Goal: Contribute content: Add original content to the website for others to see

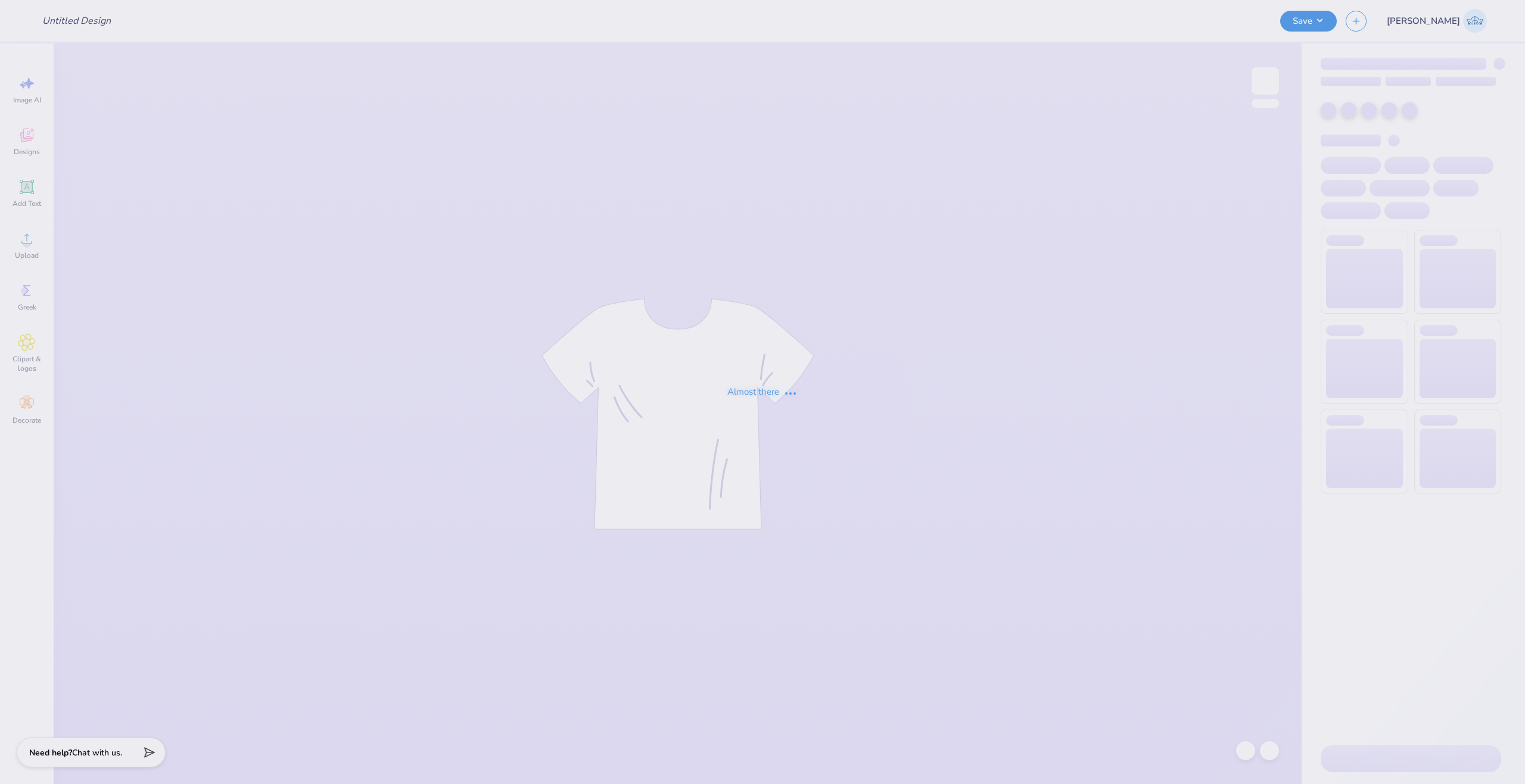
type input "KKKG Formal 1"
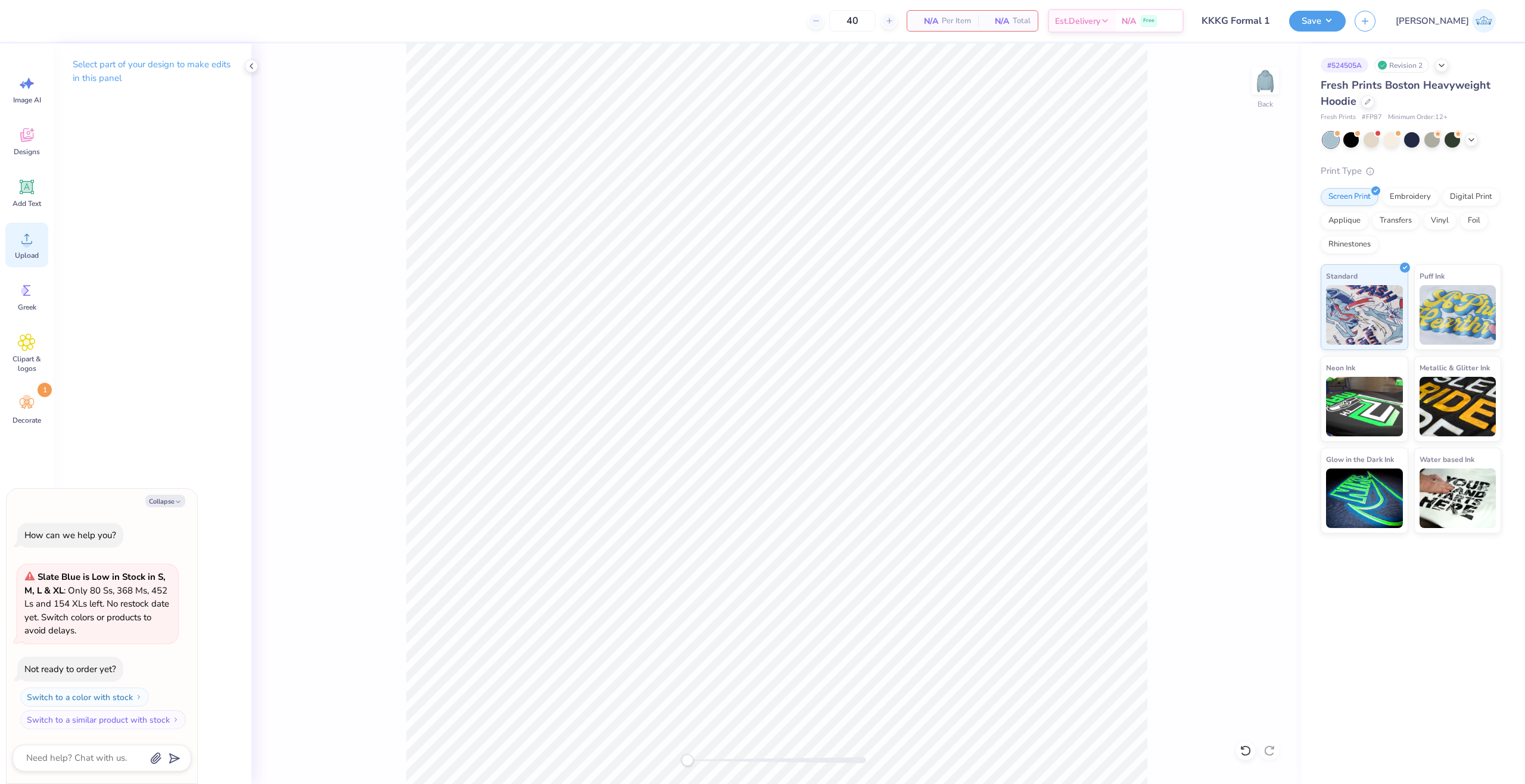
click at [43, 249] on div "Upload" at bounding box center [26, 245] width 43 height 45
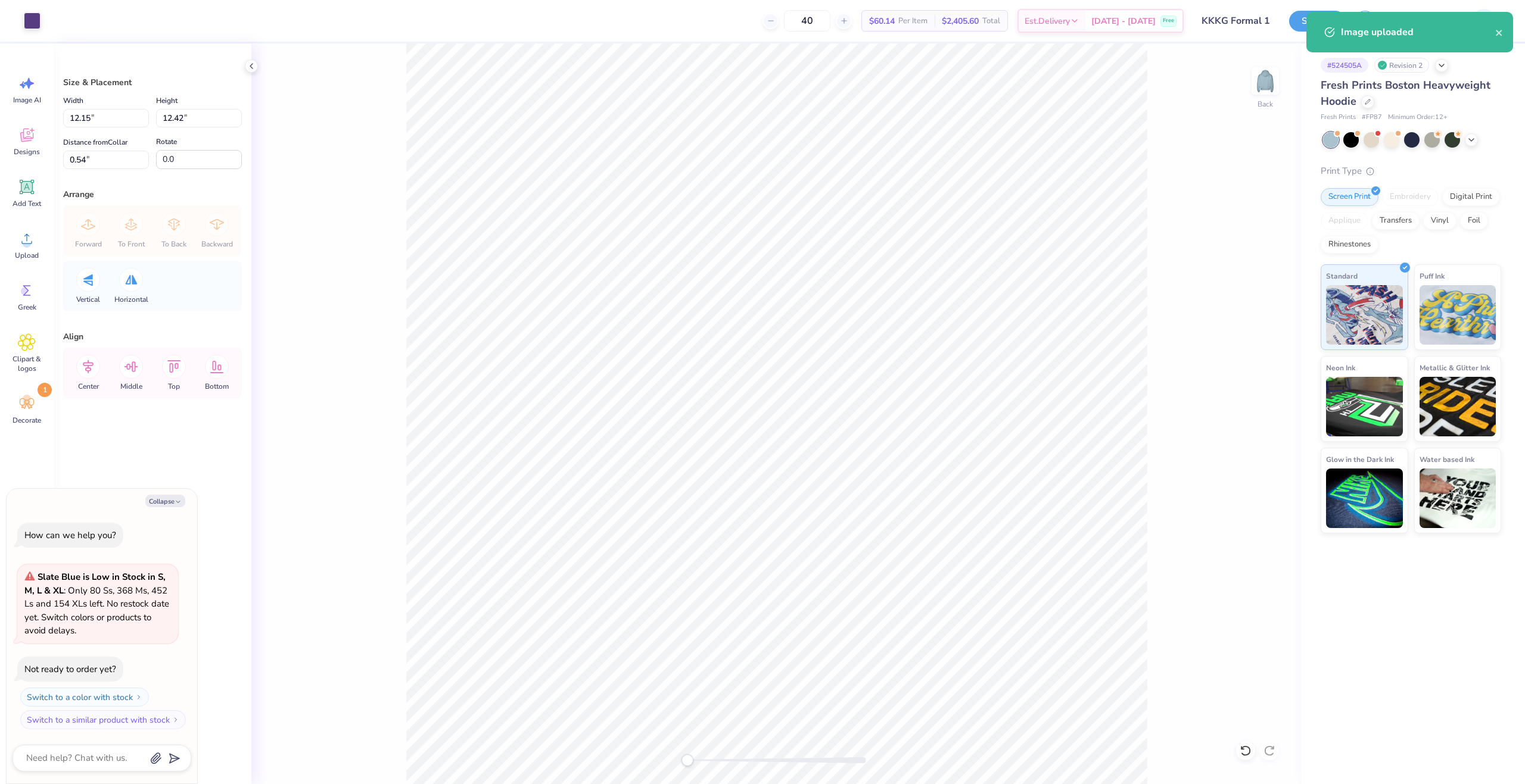
type textarea "x"
type input "7.24"
type input "7.40"
type textarea "x"
click at [83, 119] on input "7.24" at bounding box center [106, 118] width 86 height 18
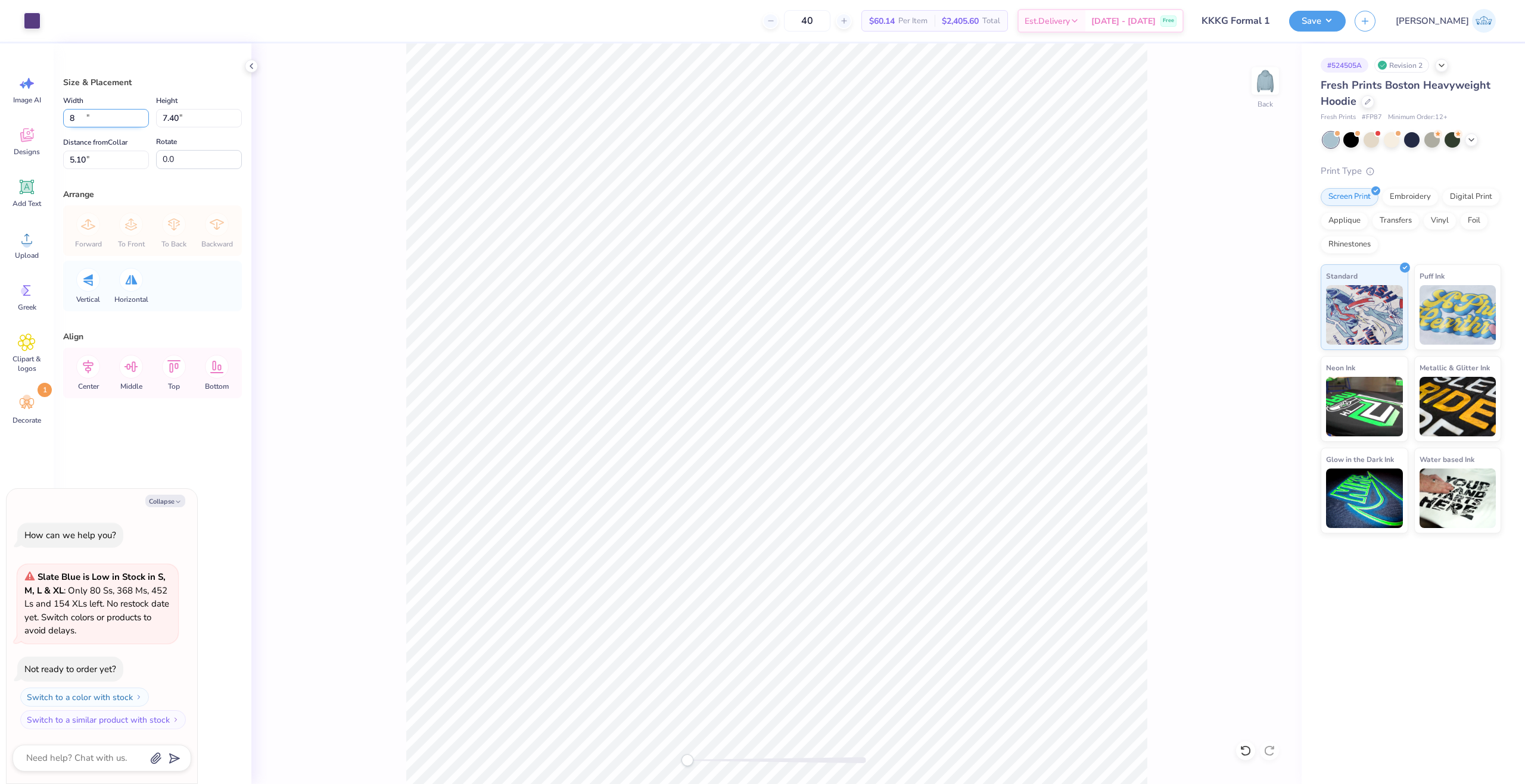
type input "8"
type textarea "x"
type input "8.00"
type input "8.18"
drag, startPoint x: 101, startPoint y: 160, endPoint x: 33, endPoint y: 159, distance: 68.0
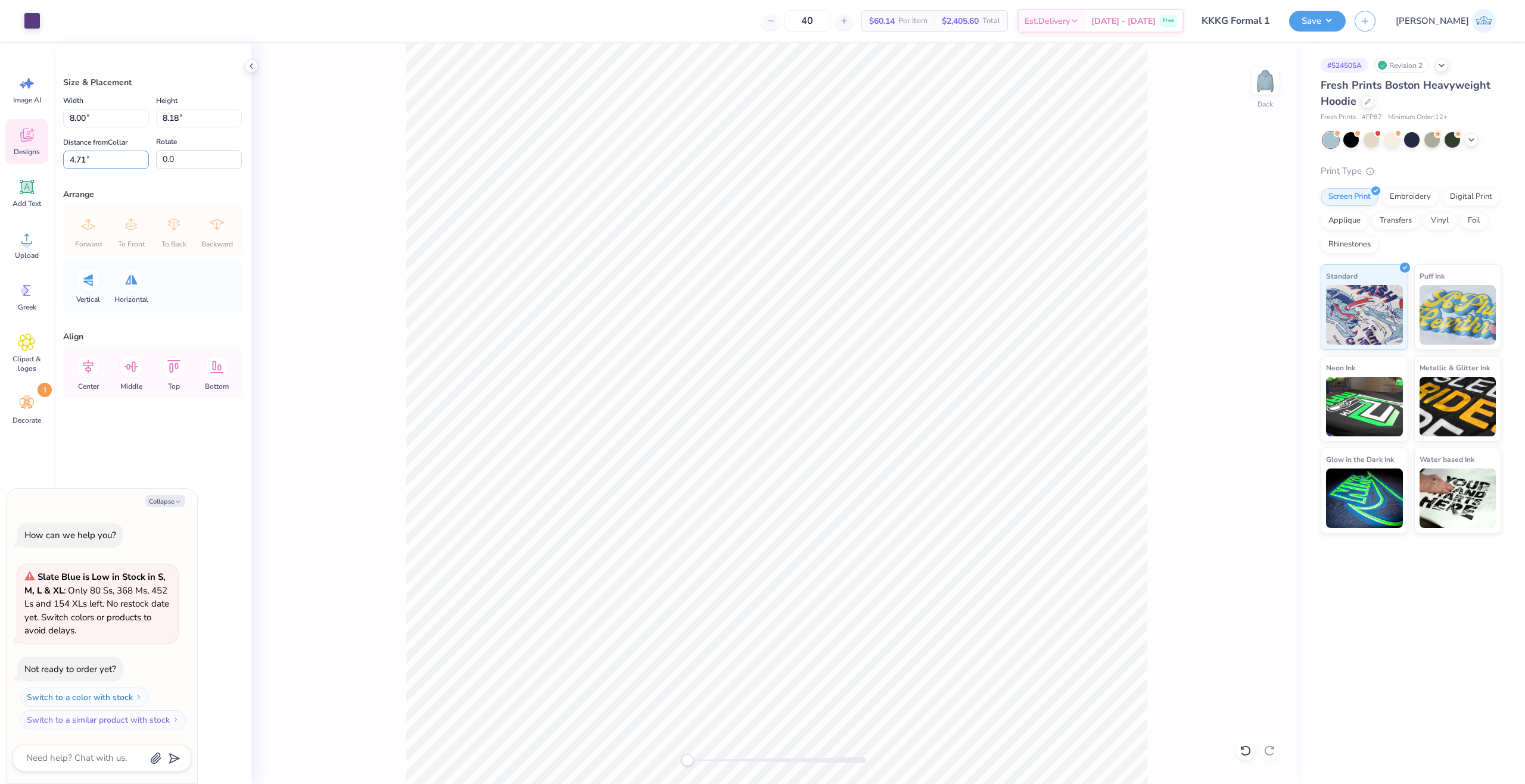
click at [33, 159] on div "Art colors 40 $60.14 Per Item $2,405.60 Total Est. Delivery [DATE] - [DATE] Fre…" at bounding box center [762, 392] width 1525 height 784
type input "4.5"
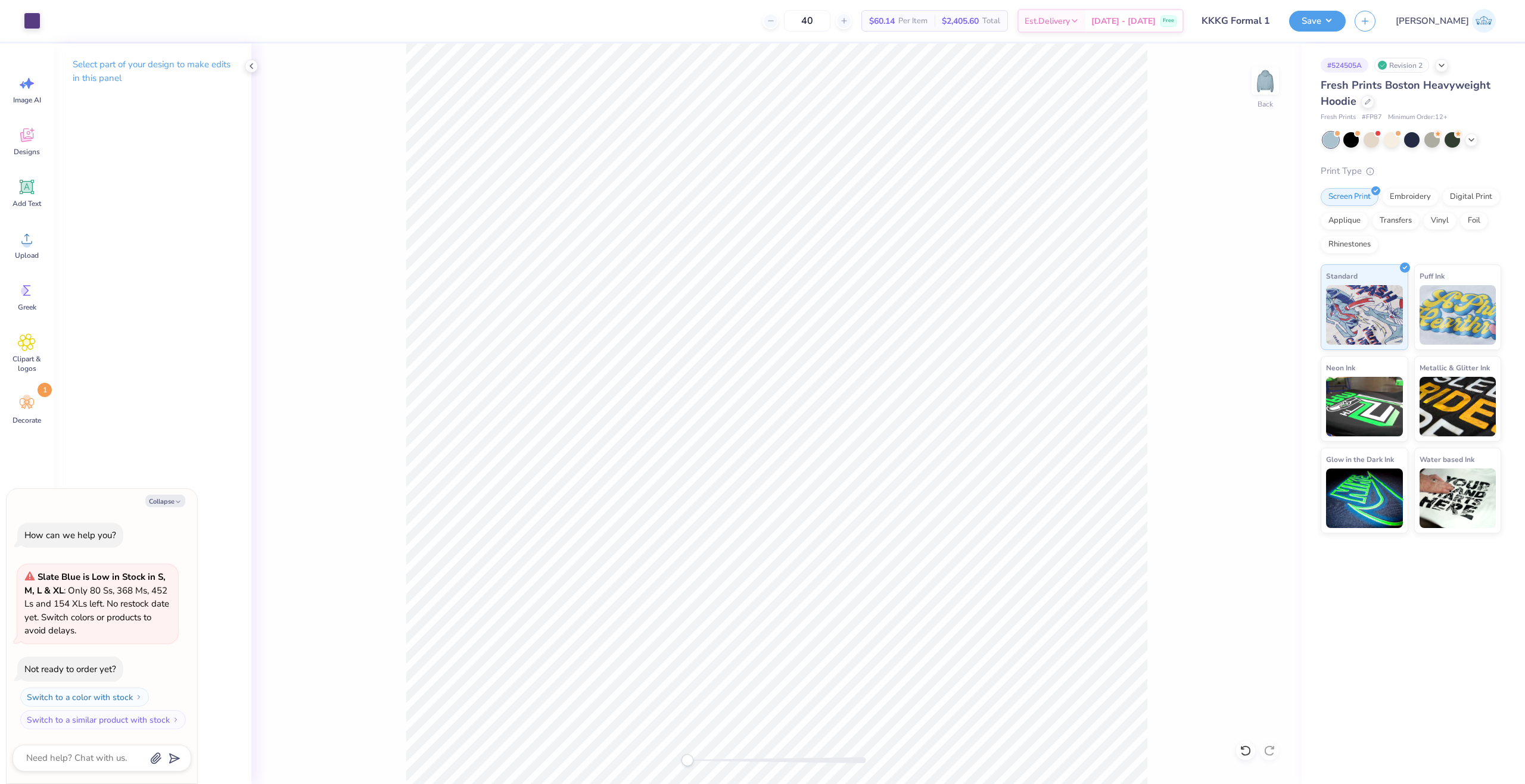
type textarea "x"
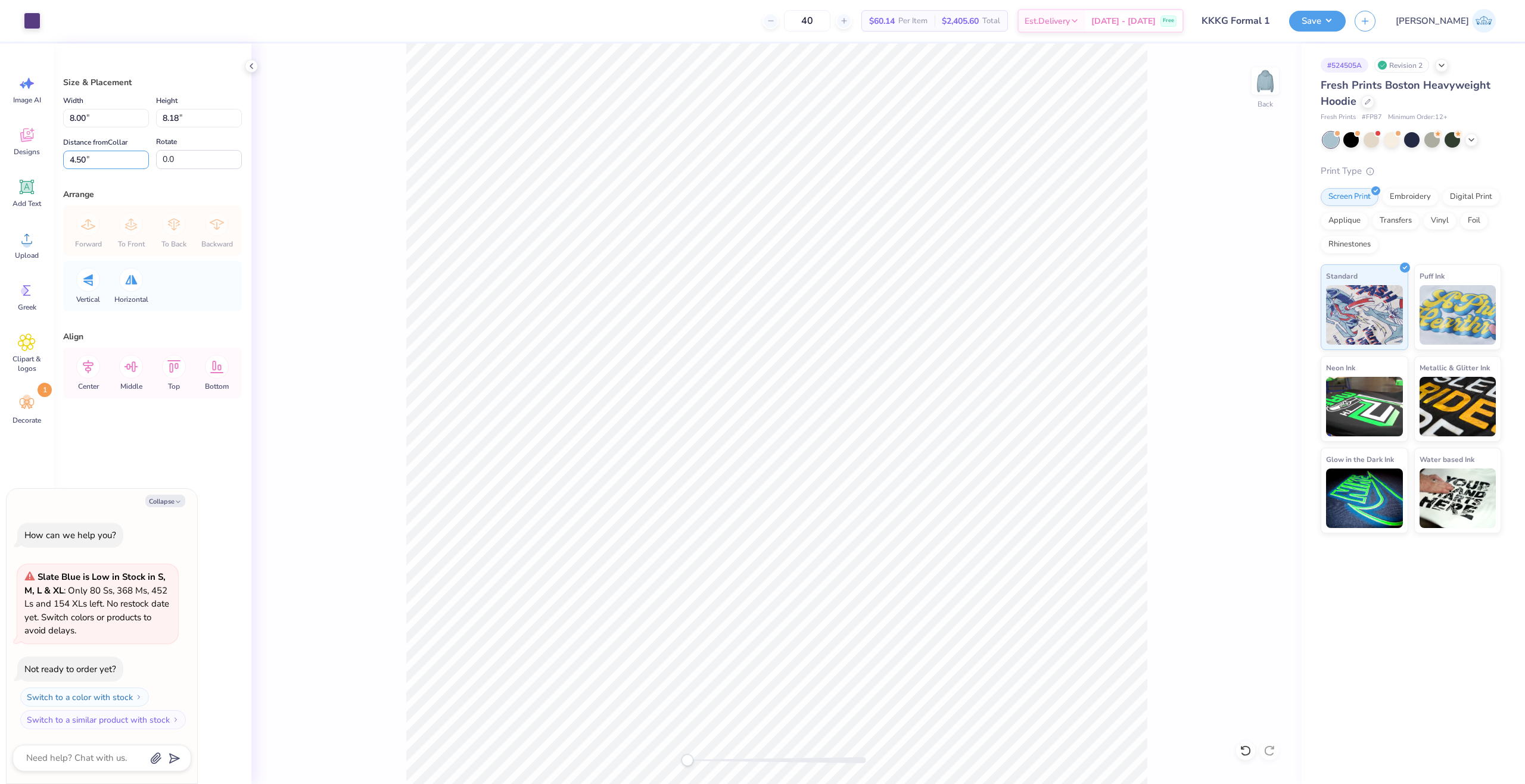
drag, startPoint x: 96, startPoint y: 158, endPoint x: 9, endPoint y: 170, distance: 87.8
click at [9, 170] on div "Art colors 40 $60.14 Per Item $2,405.60 Total Est. Delivery [DATE] - [DATE] Fre…" at bounding box center [762, 392] width 1525 height 784
type input "4"
click at [102, 148] on label "Distance from [GEOGRAPHIC_DATA]" at bounding box center [95, 142] width 64 height 14
click at [102, 151] on input "4.00" at bounding box center [106, 160] width 86 height 18
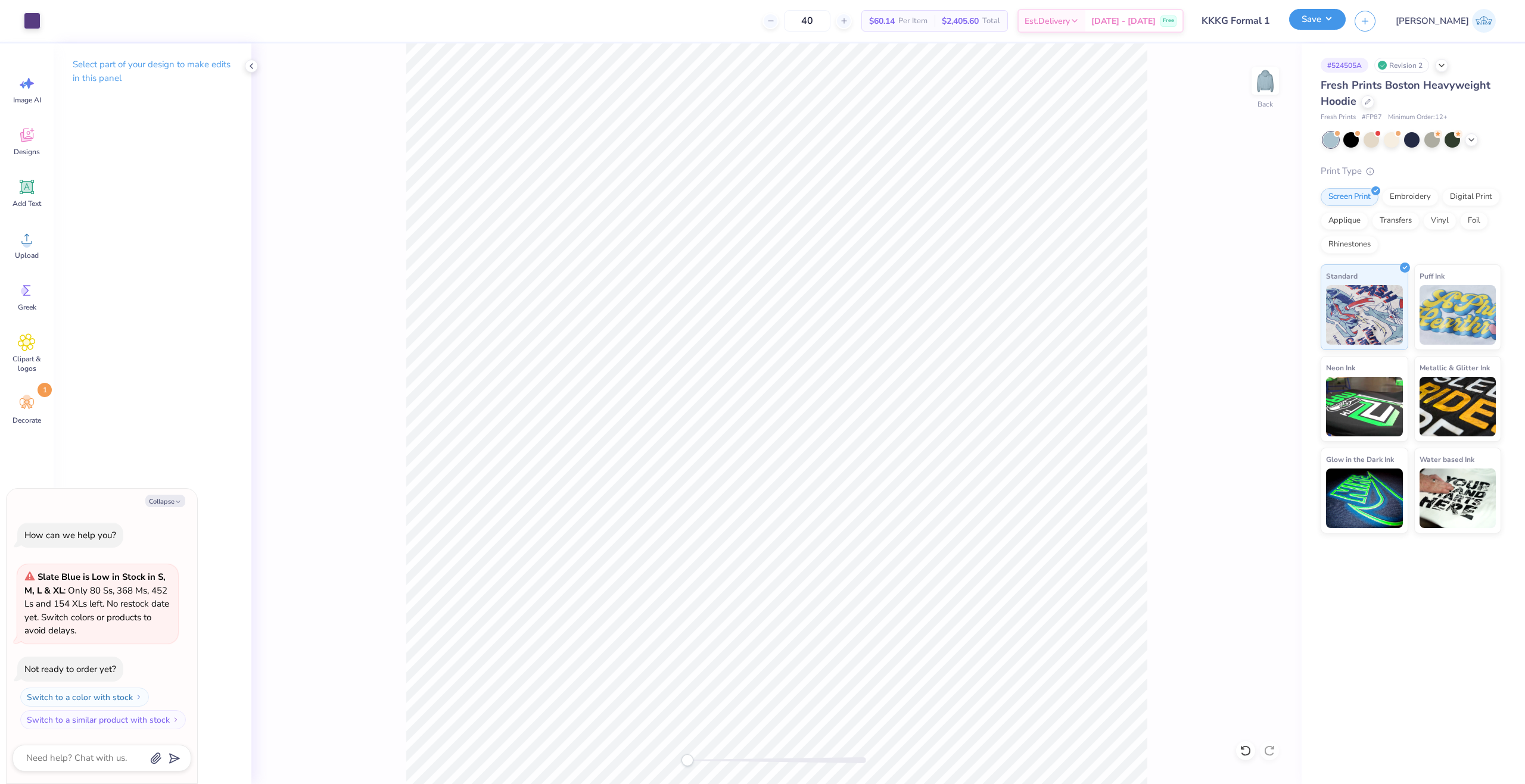
click at [1345, 22] on button "Save" at bounding box center [1317, 20] width 56 height 21
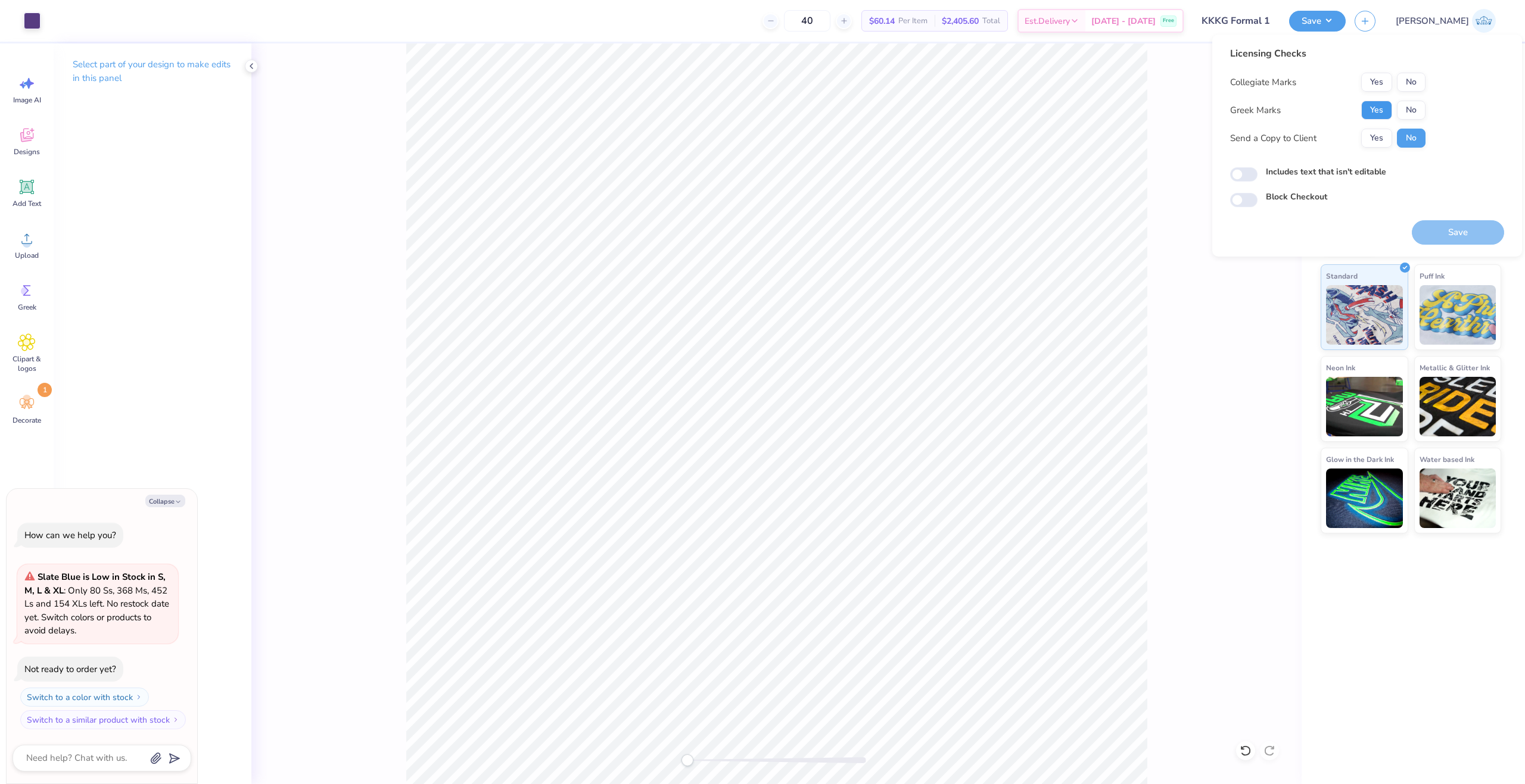
click at [1381, 107] on button "Yes" at bounding box center [1376, 110] width 31 height 19
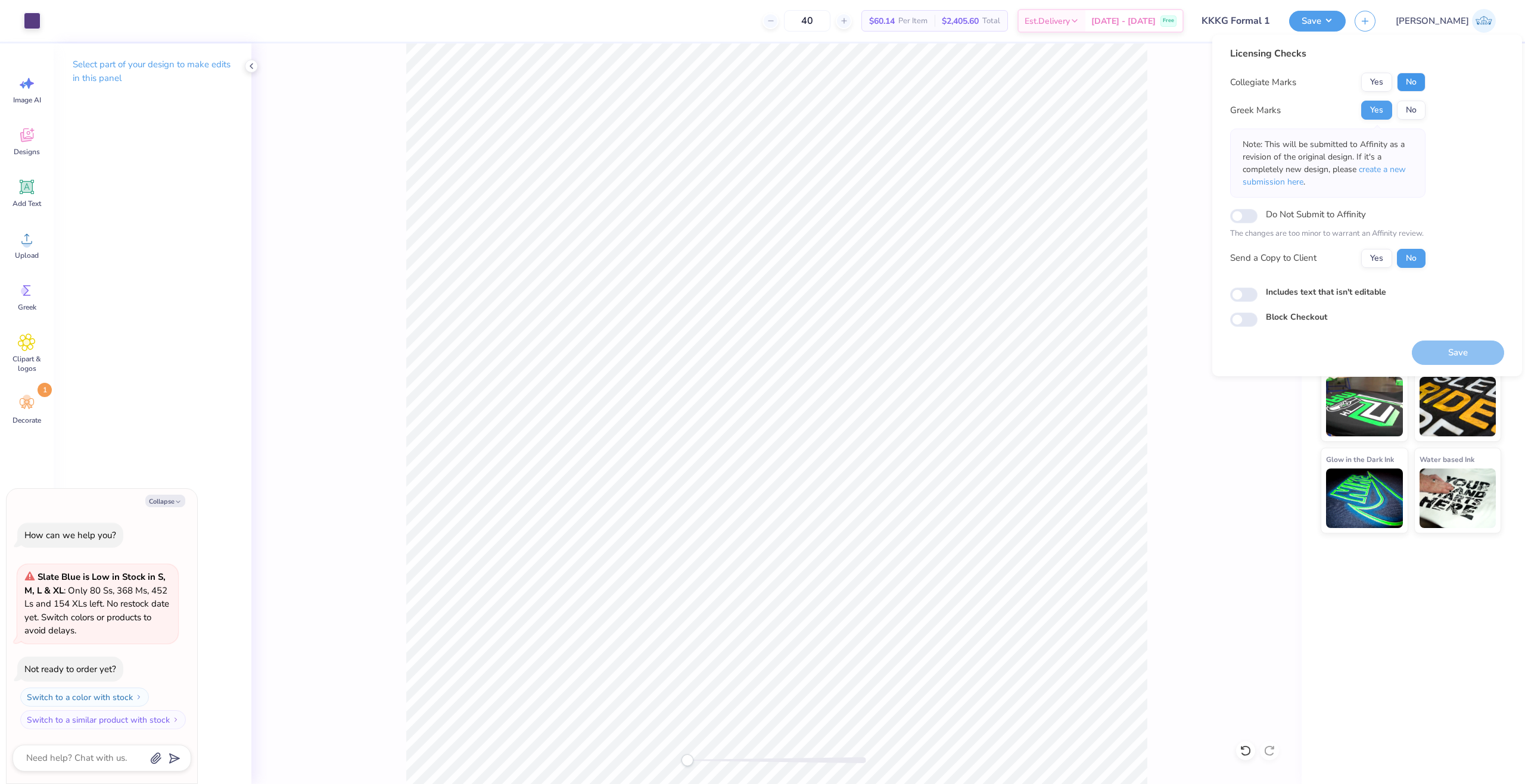
click at [1411, 84] on button "No" at bounding box center [1412, 82] width 29 height 19
click at [1373, 267] on button "Yes" at bounding box center [1376, 258] width 31 height 19
type textarea "x"
click at [1234, 293] on input "Includes text that isn't editable" at bounding box center [1244, 295] width 28 height 14
checkbox input "true"
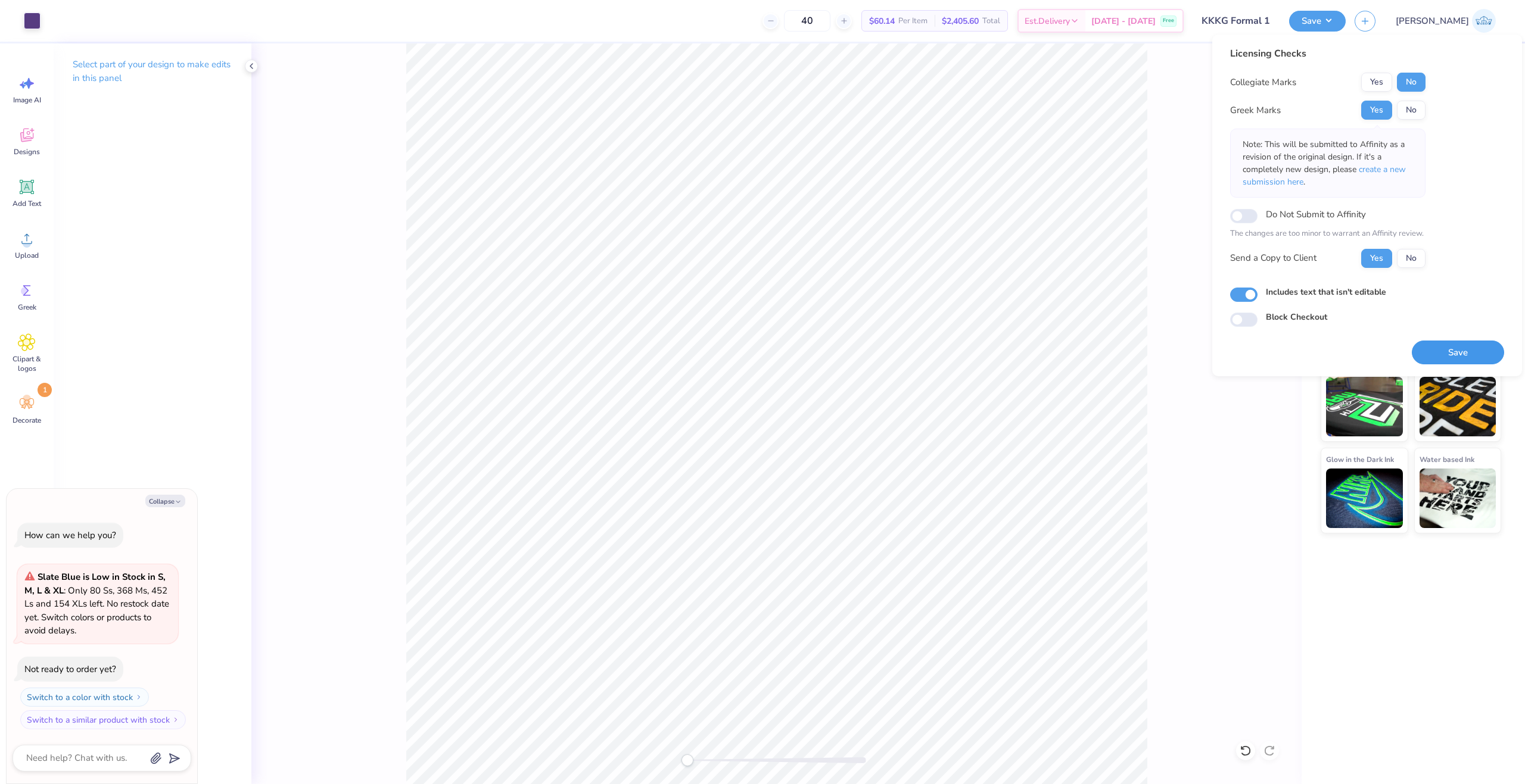
click at [1476, 352] on button "Save" at bounding box center [1457, 352] width 92 height 24
type textarea "x"
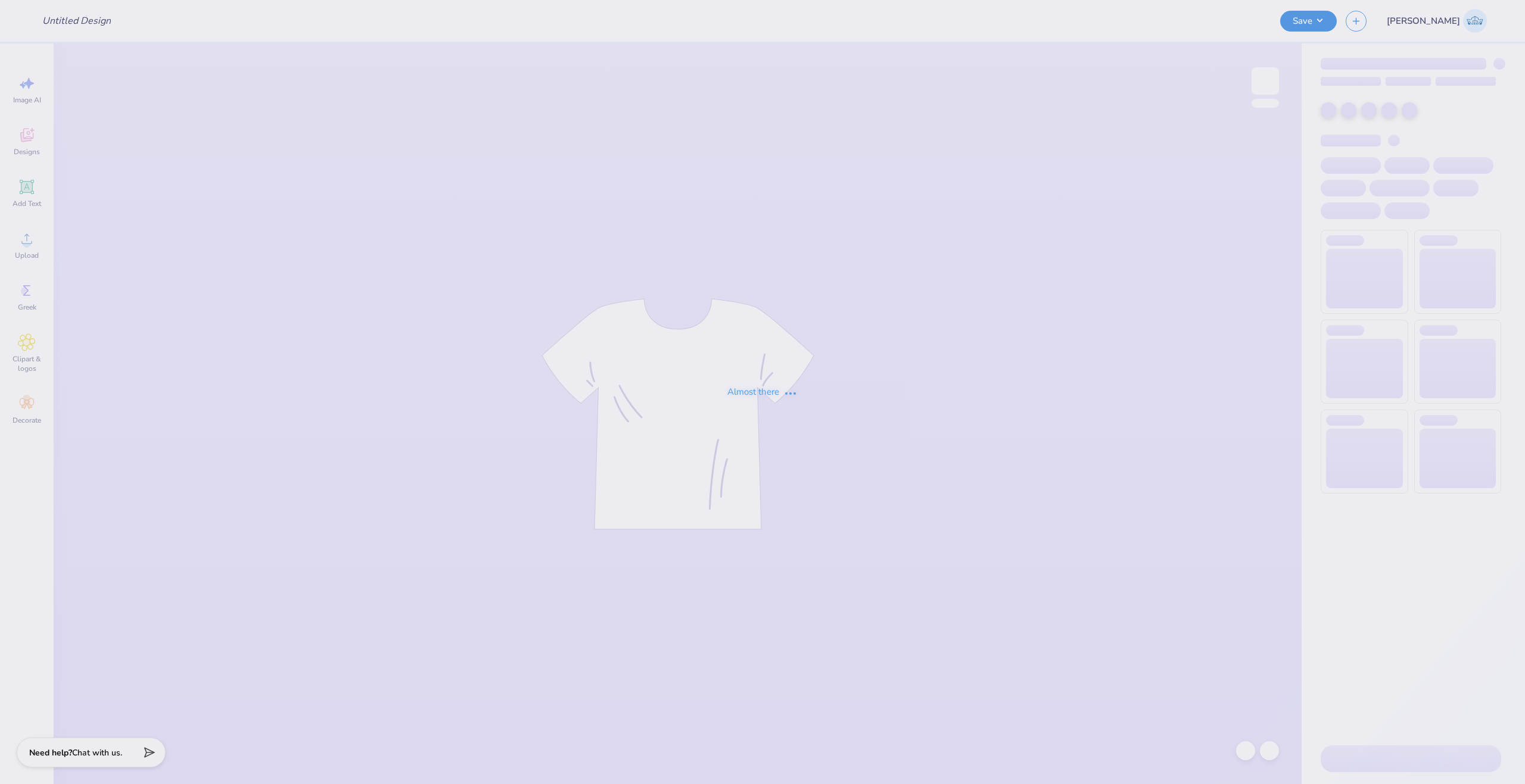
type input "KKKG Formal 1"
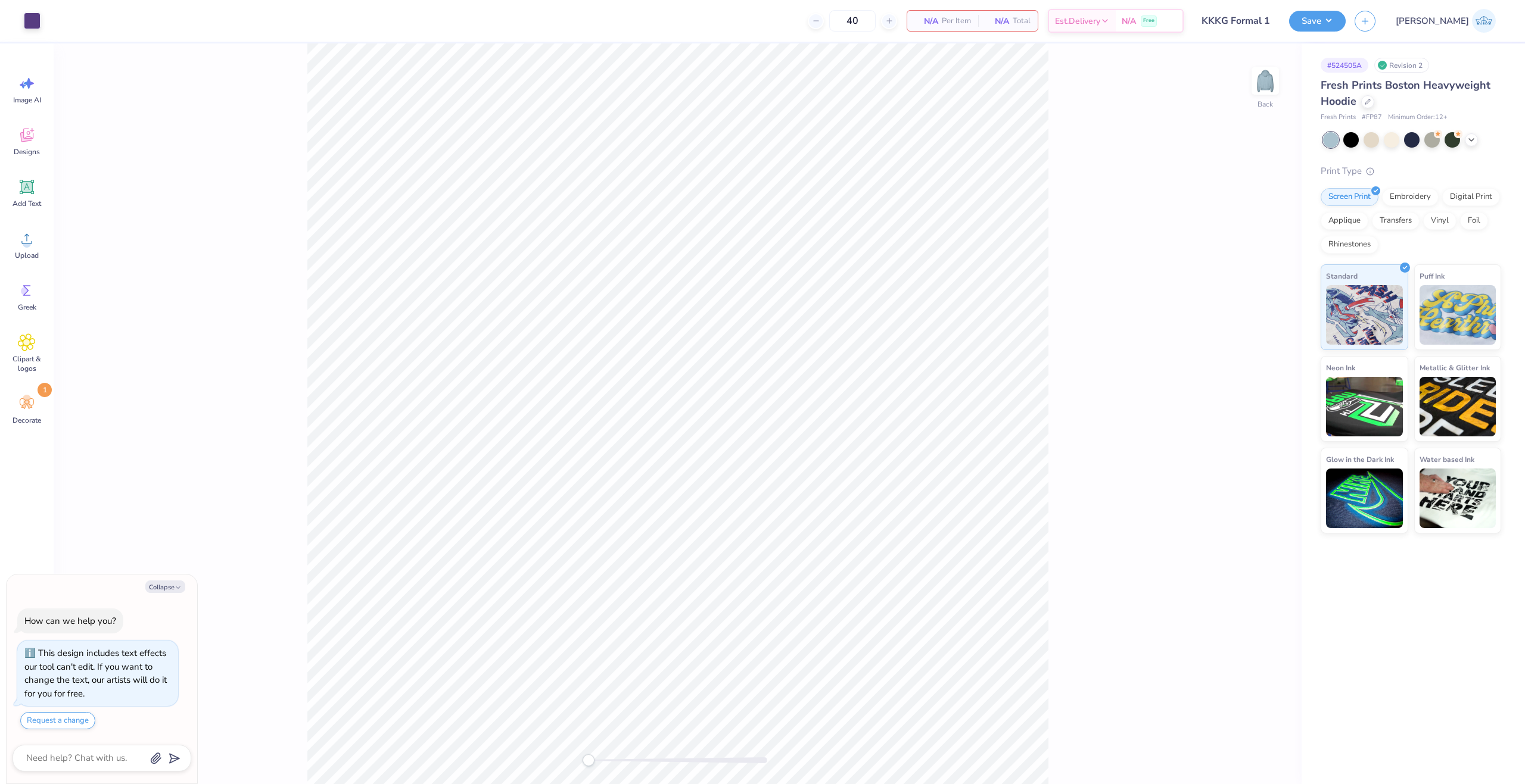
scroll to position [34, 0]
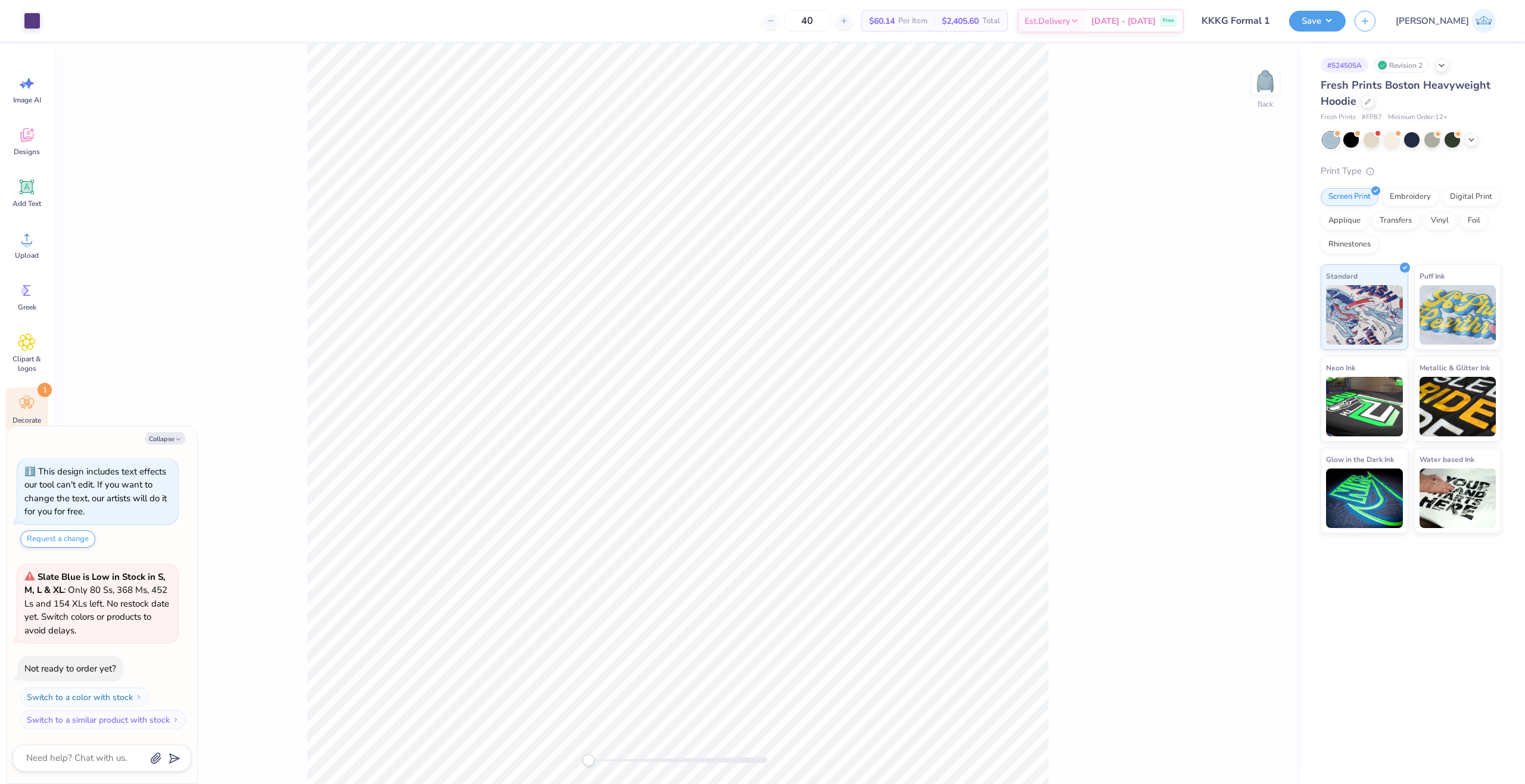
click at [28, 402] on circle at bounding box center [27, 399] width 9 height 9
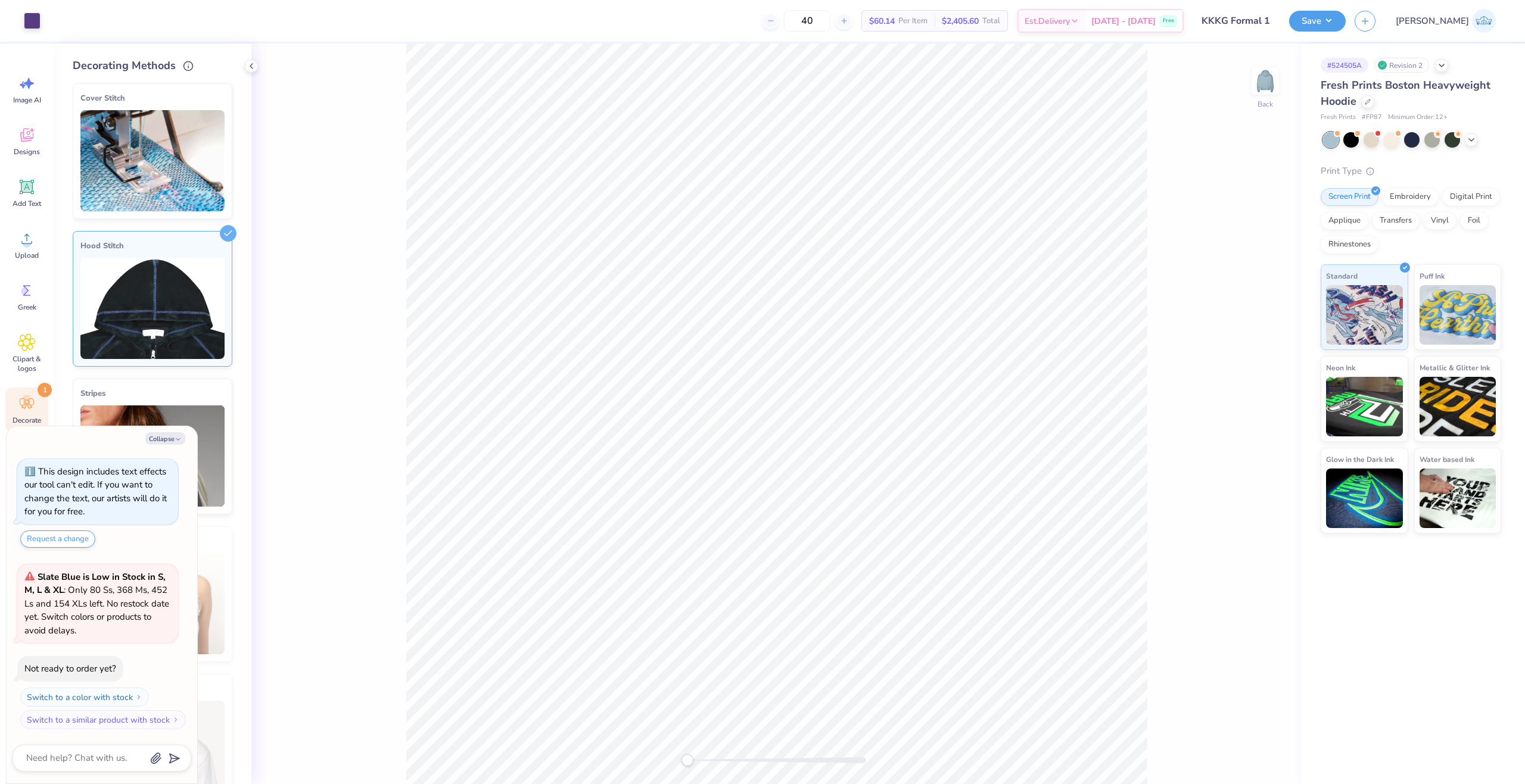
click at [188, 295] on img at bounding box center [153, 308] width 144 height 102
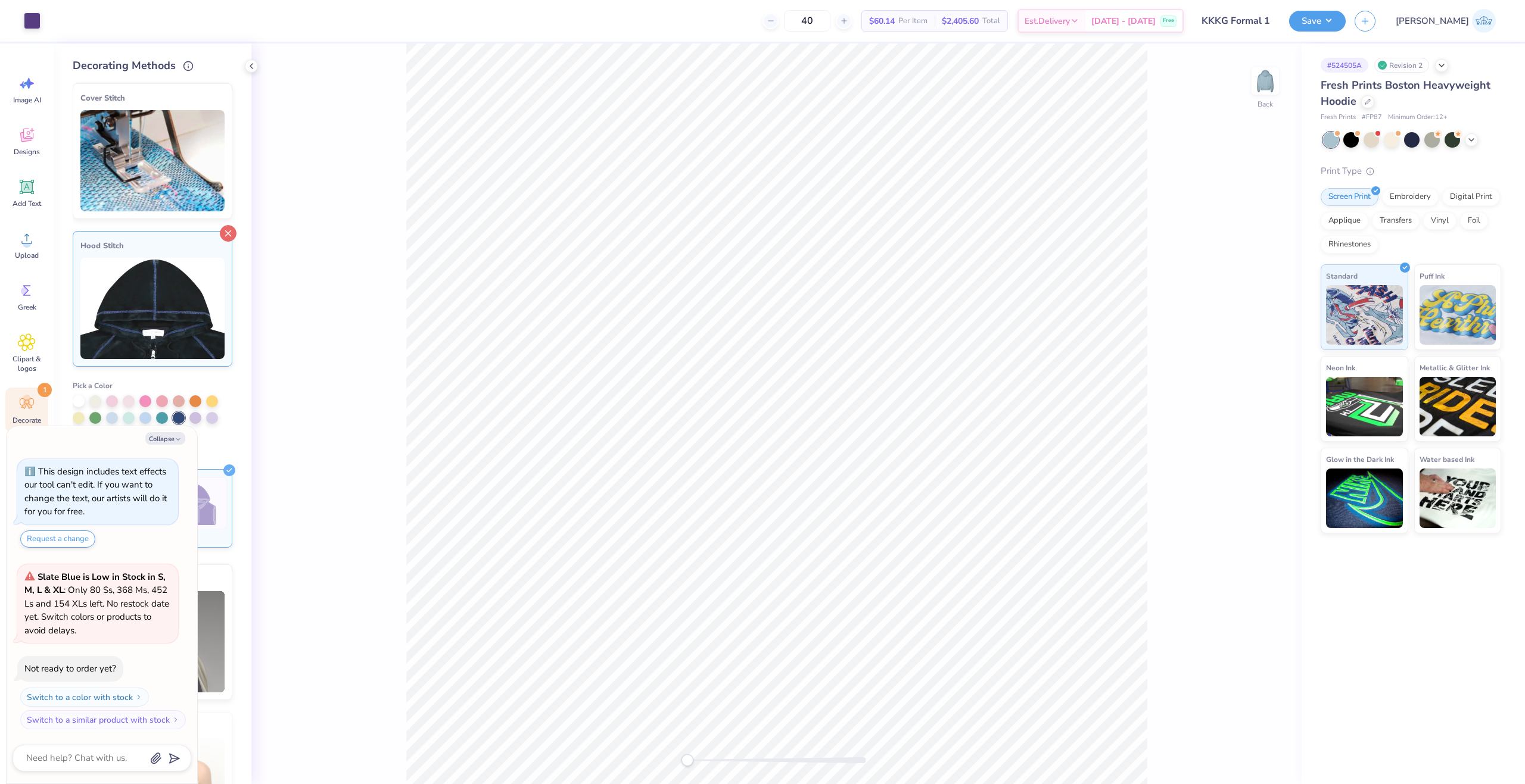
click at [220, 237] on icon at bounding box center [227, 233] width 16 height 16
click at [259, 314] on div "Back" at bounding box center [777, 413] width 1051 height 741
click at [223, 238] on icon at bounding box center [227, 233] width 16 height 16
click at [165, 441] on button "Collapse" at bounding box center [165, 438] width 40 height 12
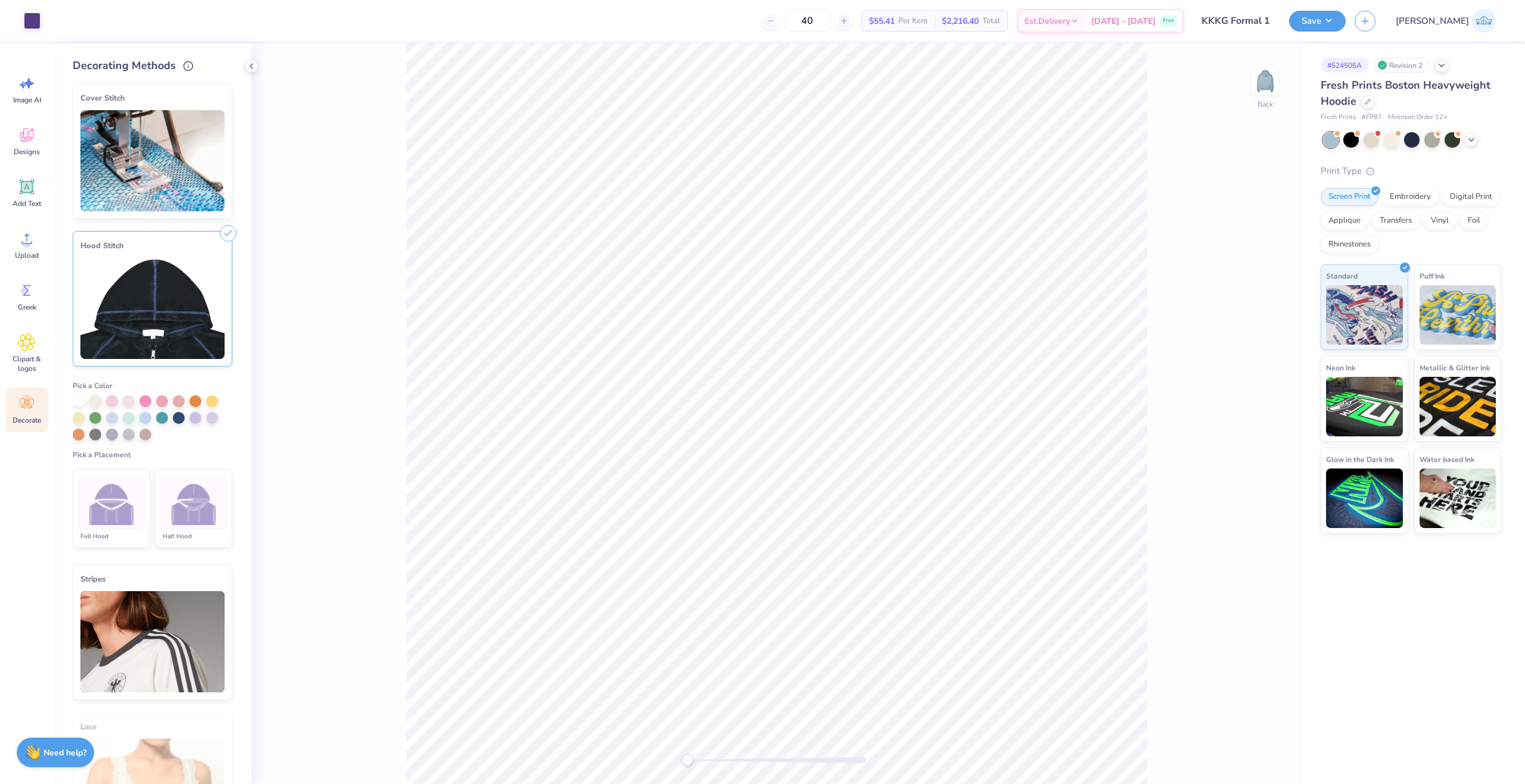
type textarea "x"
click at [235, 386] on div "Cover Stitch Pick a Color Pick a Placement Neckline, hood, shoulders, arms, bot…" at bounding box center [162, 429] width 179 height 710
click at [223, 233] on icon at bounding box center [227, 233] width 16 height 16
click at [182, 169] on img at bounding box center [153, 160] width 144 height 102
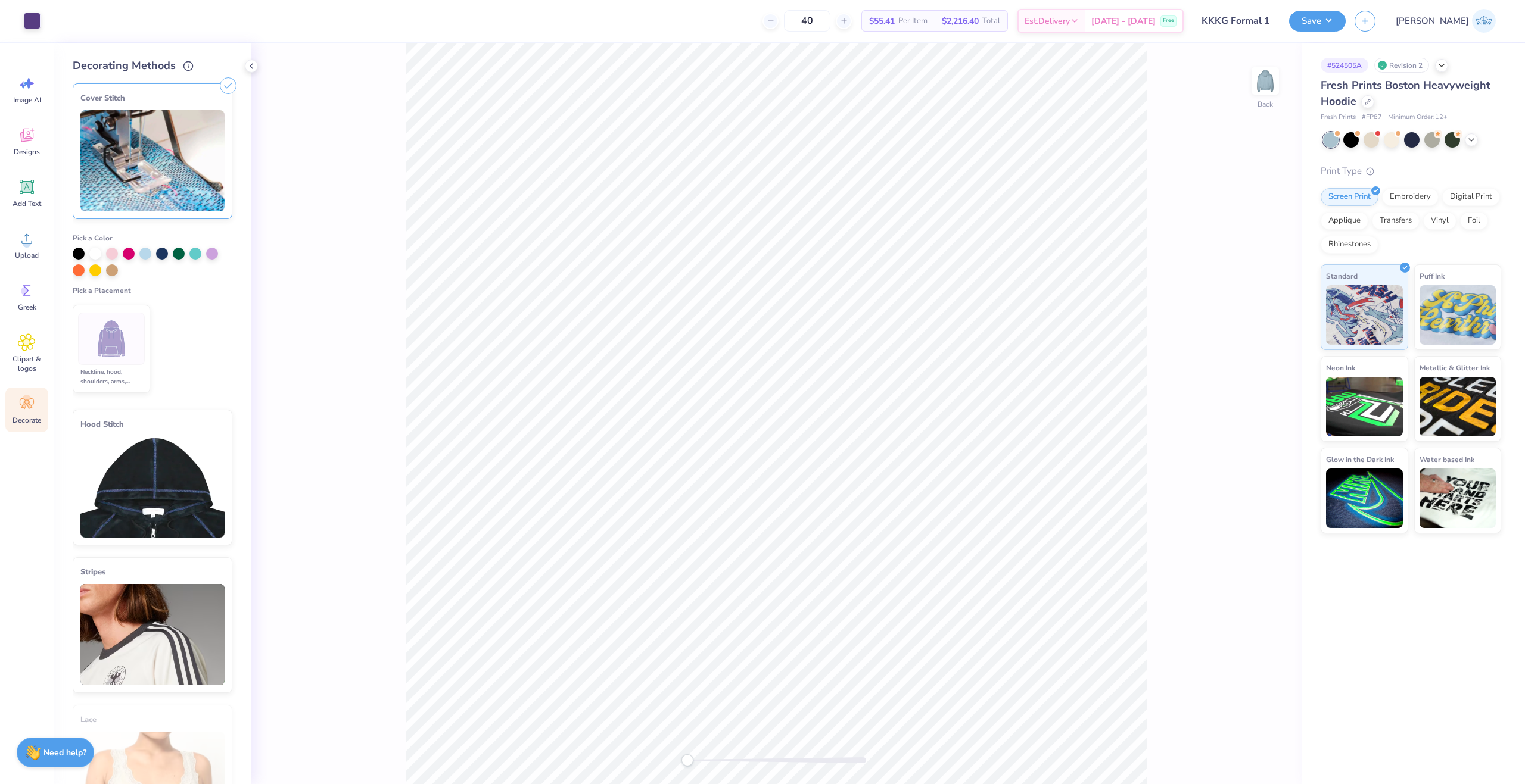
click at [183, 164] on img at bounding box center [153, 160] width 144 height 102
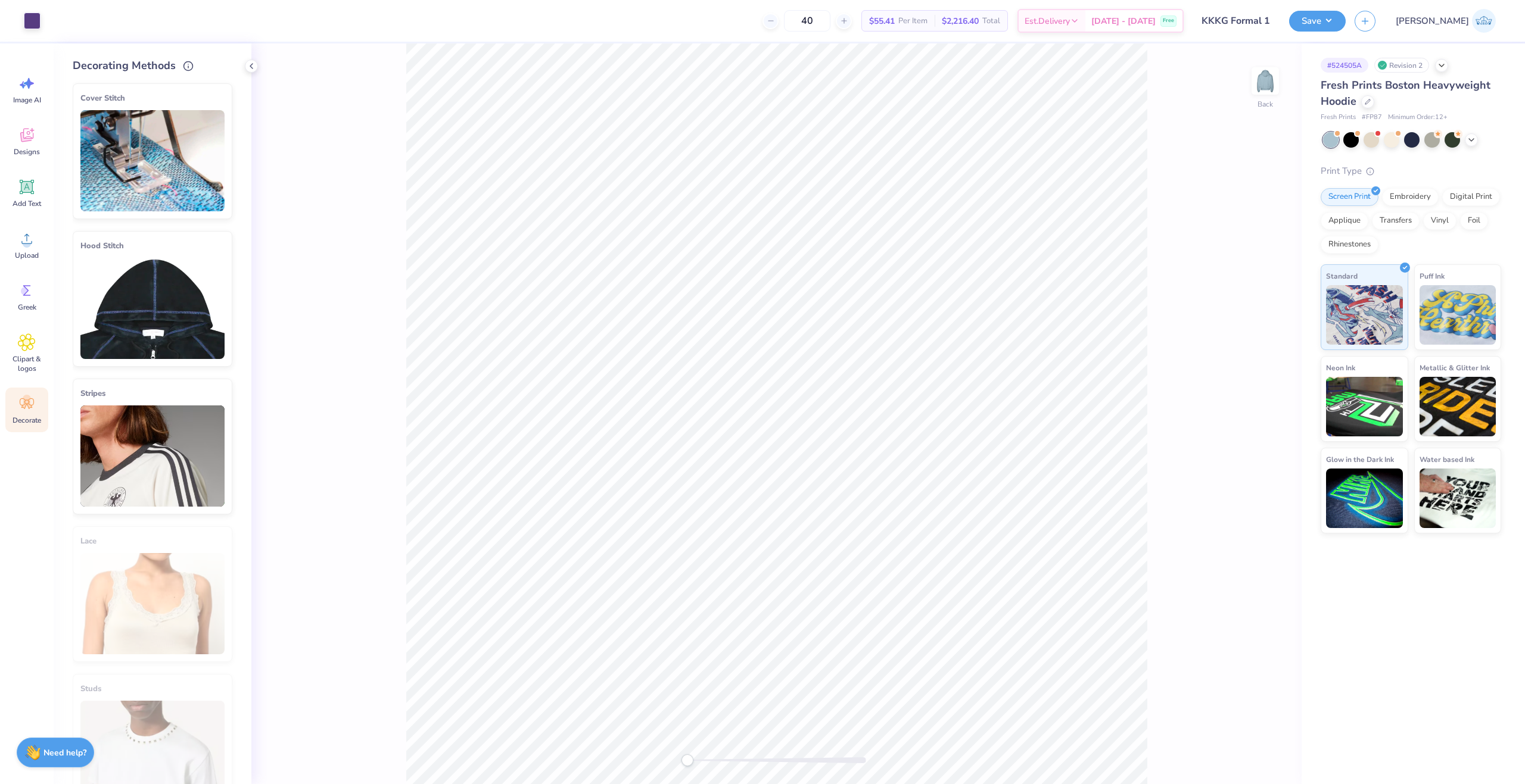
click at [220, 87] on icon at bounding box center [227, 87] width 16 height 16
click at [220, 86] on icon at bounding box center [227, 87] width 16 height 16
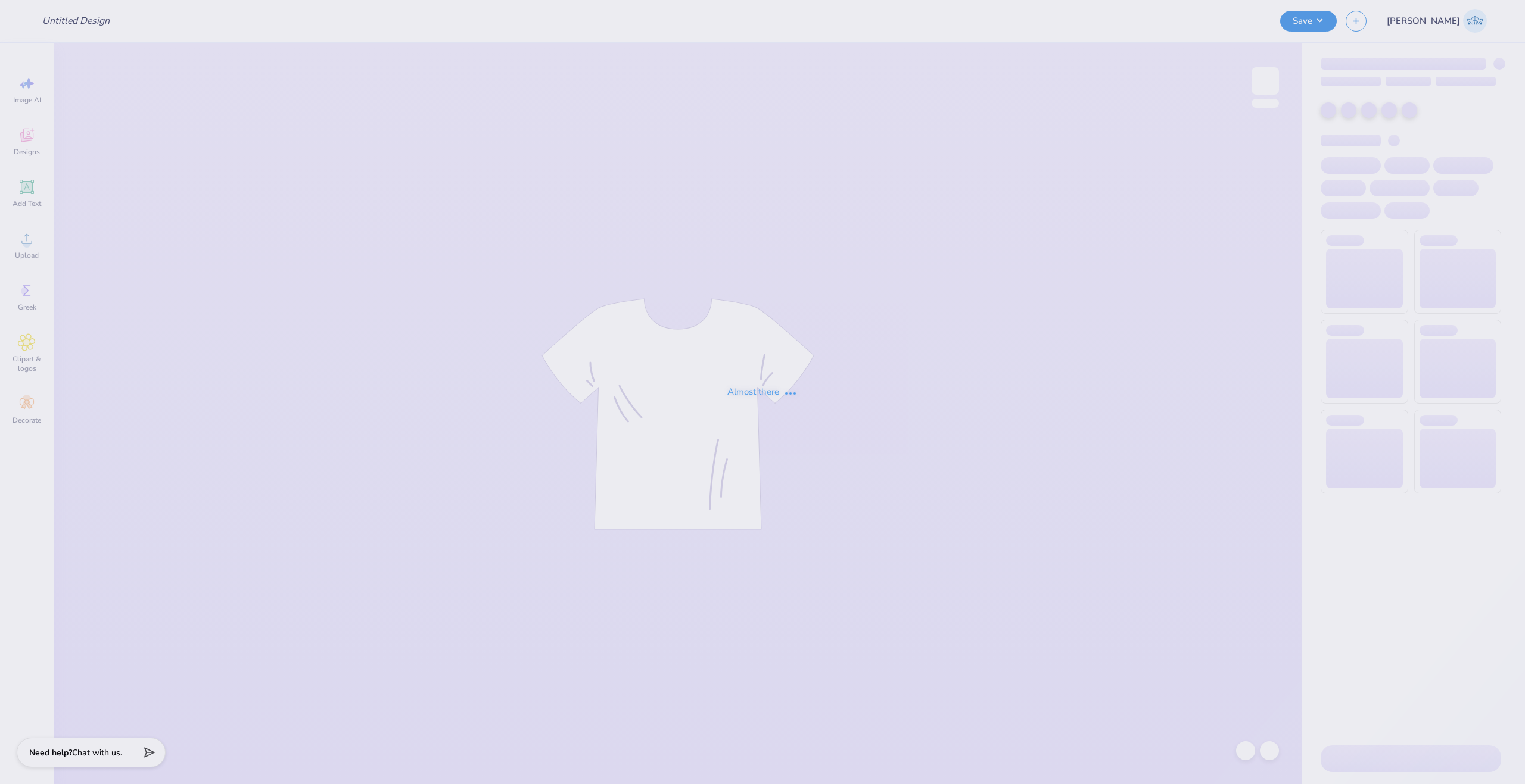
type input "KKKG Formal 1"
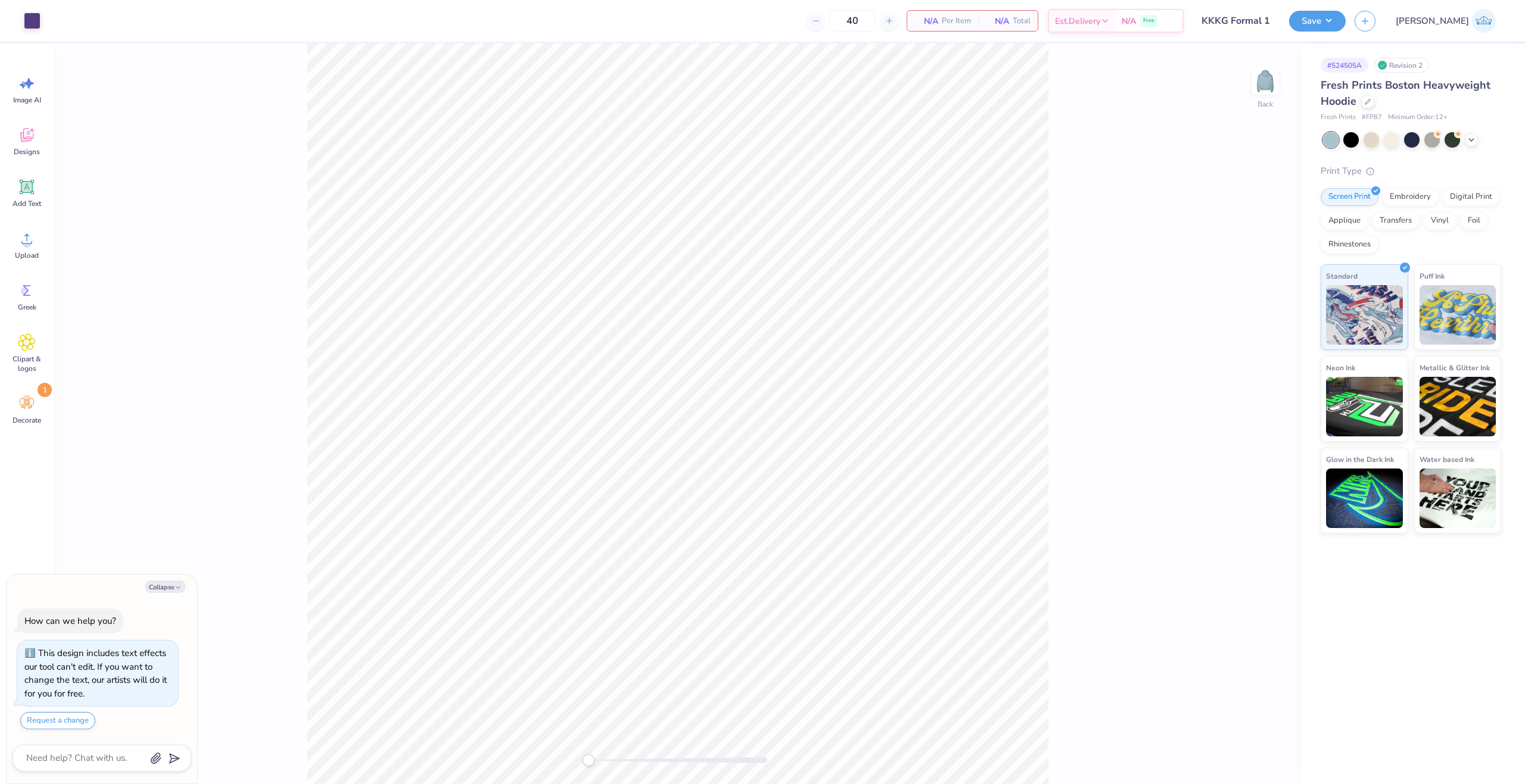
scroll to position [34, 0]
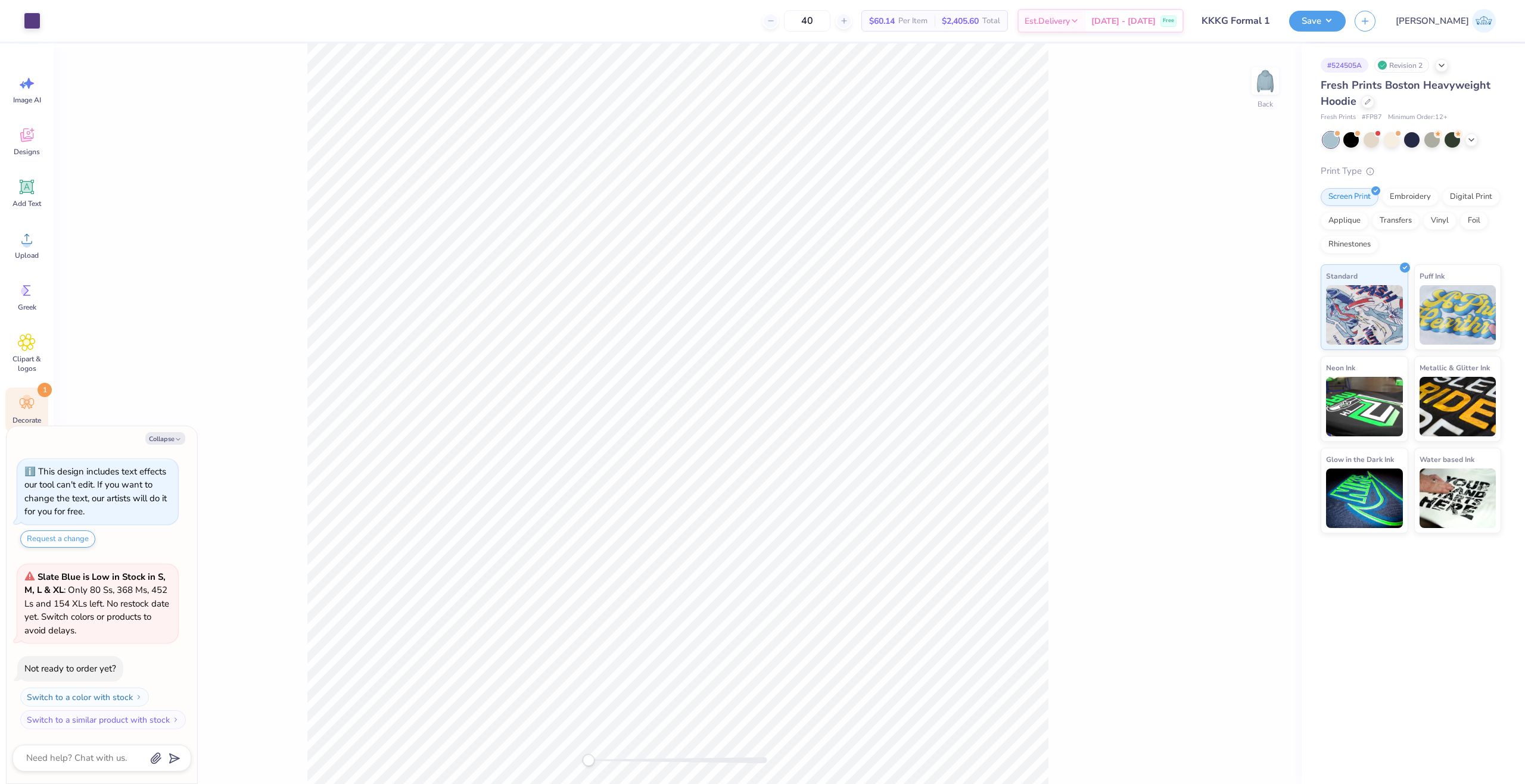
click at [33, 398] on icon at bounding box center [26, 403] width 18 height 18
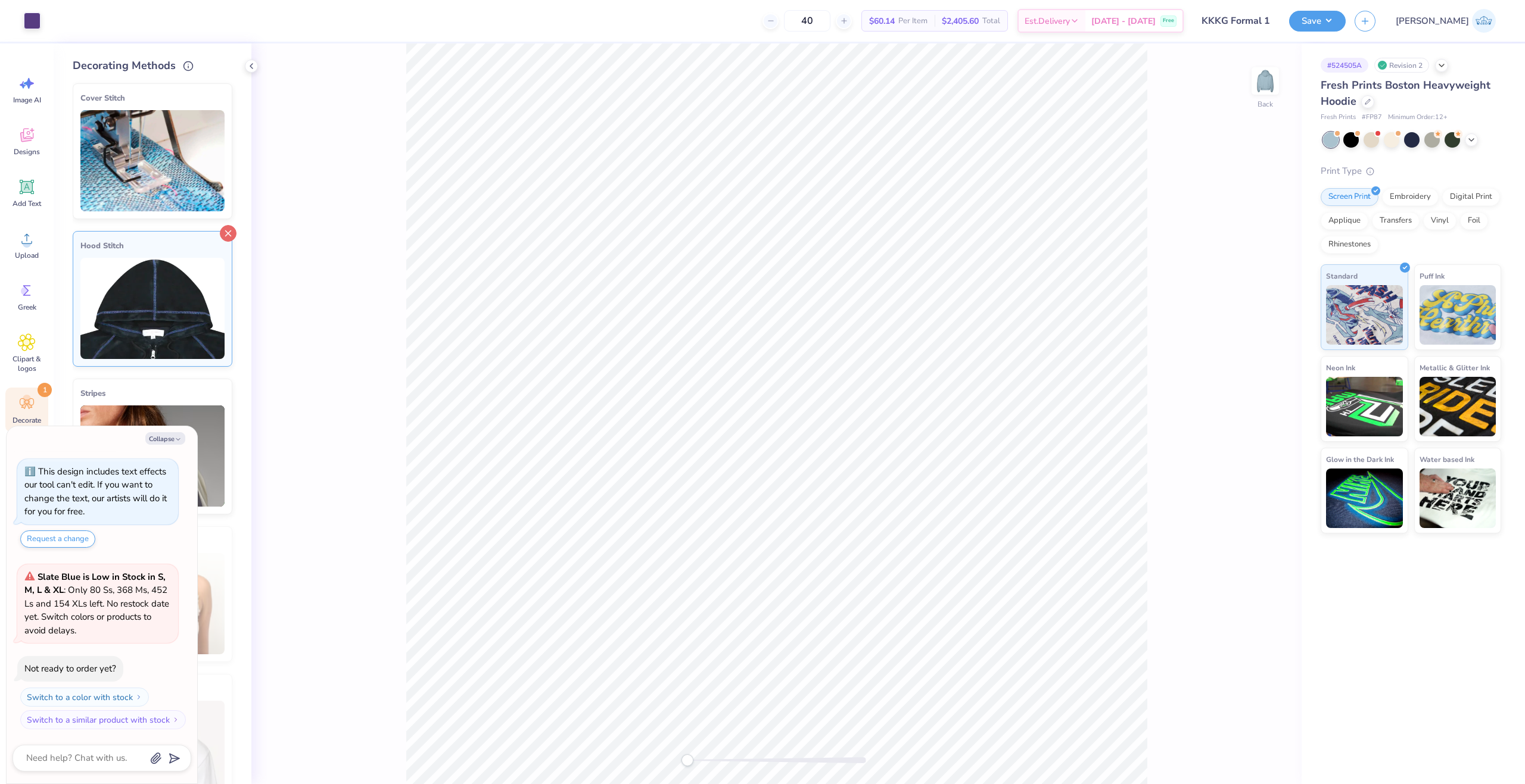
click at [225, 231] on icon at bounding box center [227, 233] width 16 height 16
click at [174, 442] on button "Collapse" at bounding box center [165, 438] width 40 height 12
type textarea "x"
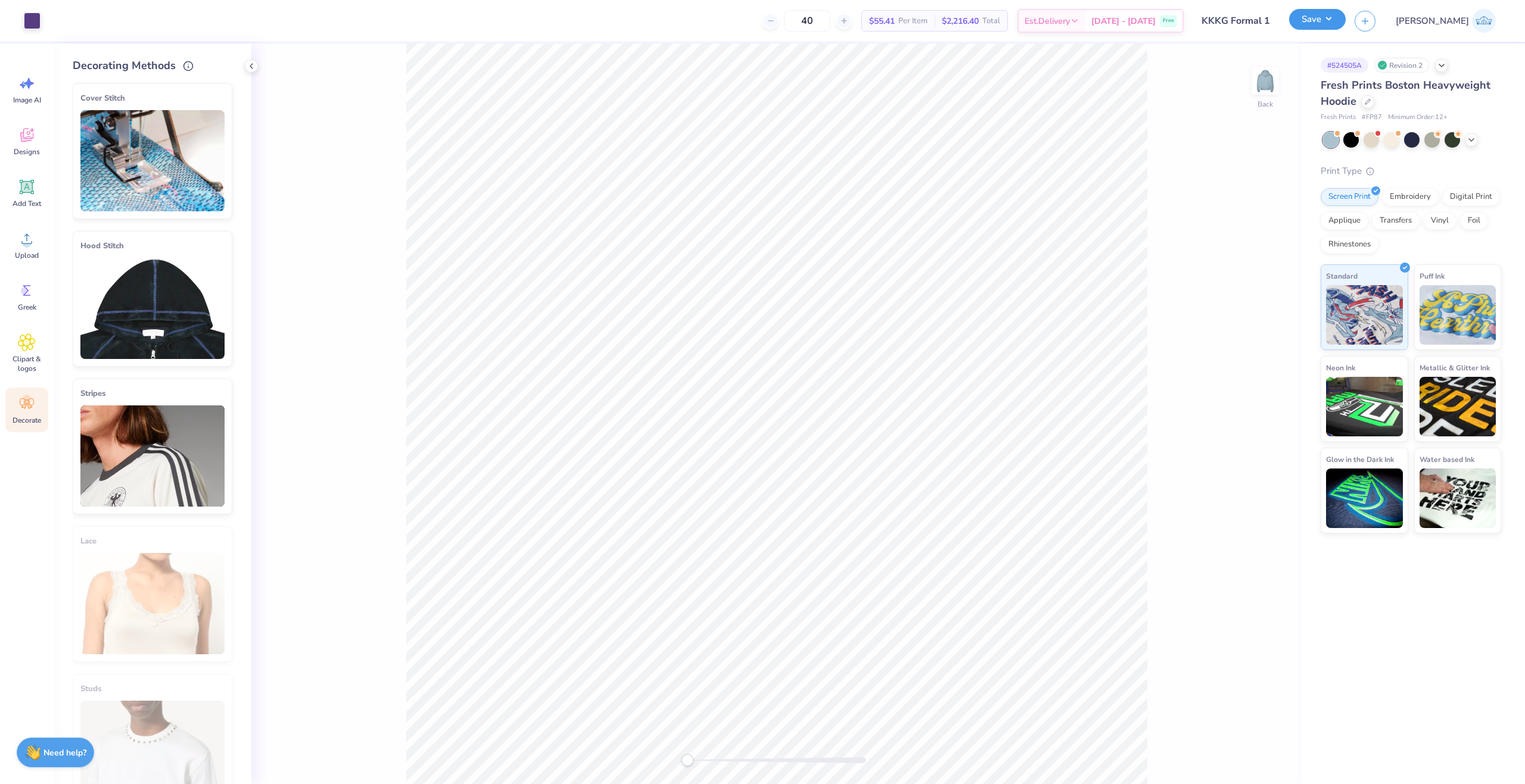
click at [1345, 21] on button "Save" at bounding box center [1317, 20] width 56 height 21
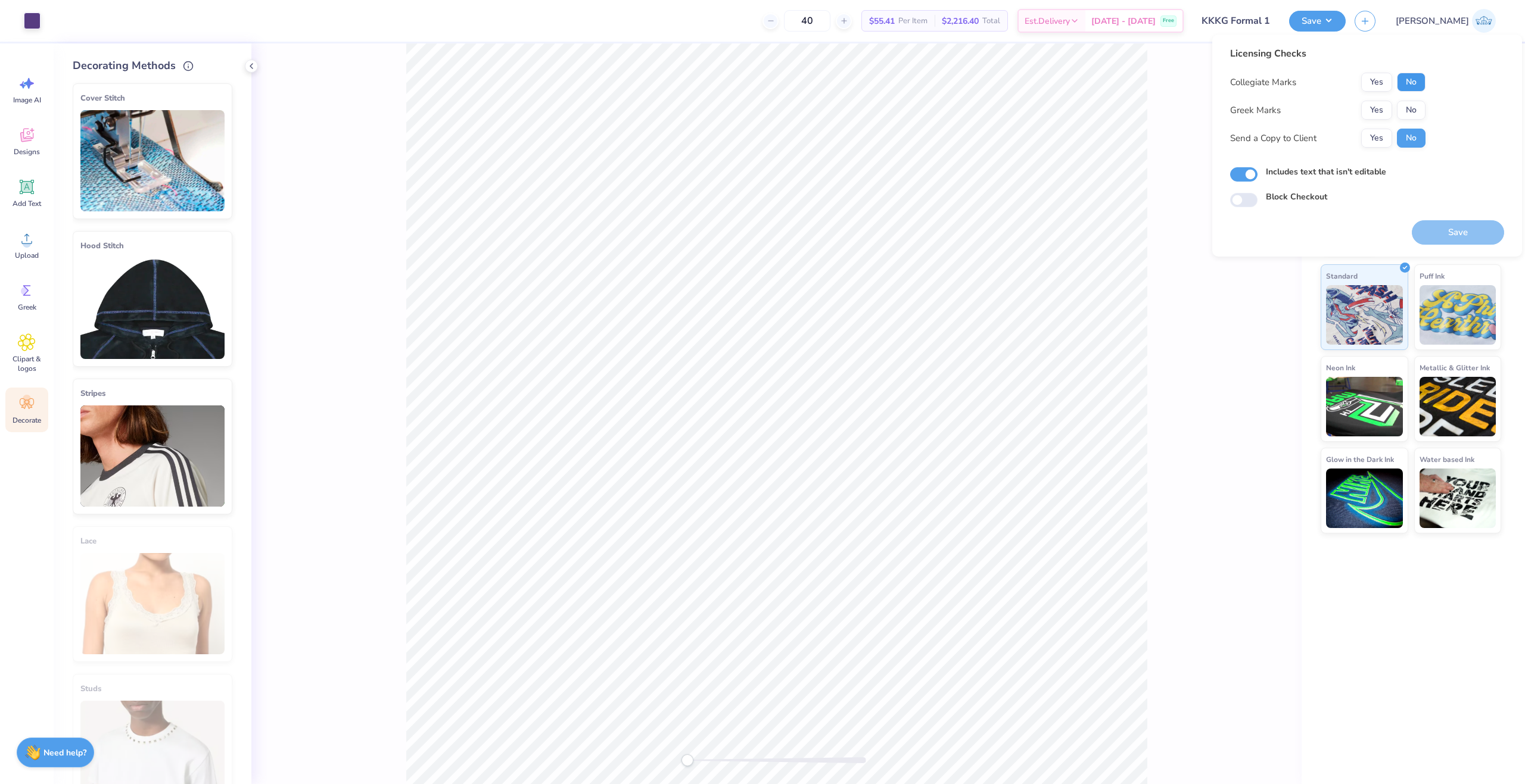
click at [1407, 84] on button "No" at bounding box center [1412, 82] width 29 height 19
click at [1387, 111] on button "Yes" at bounding box center [1376, 110] width 31 height 19
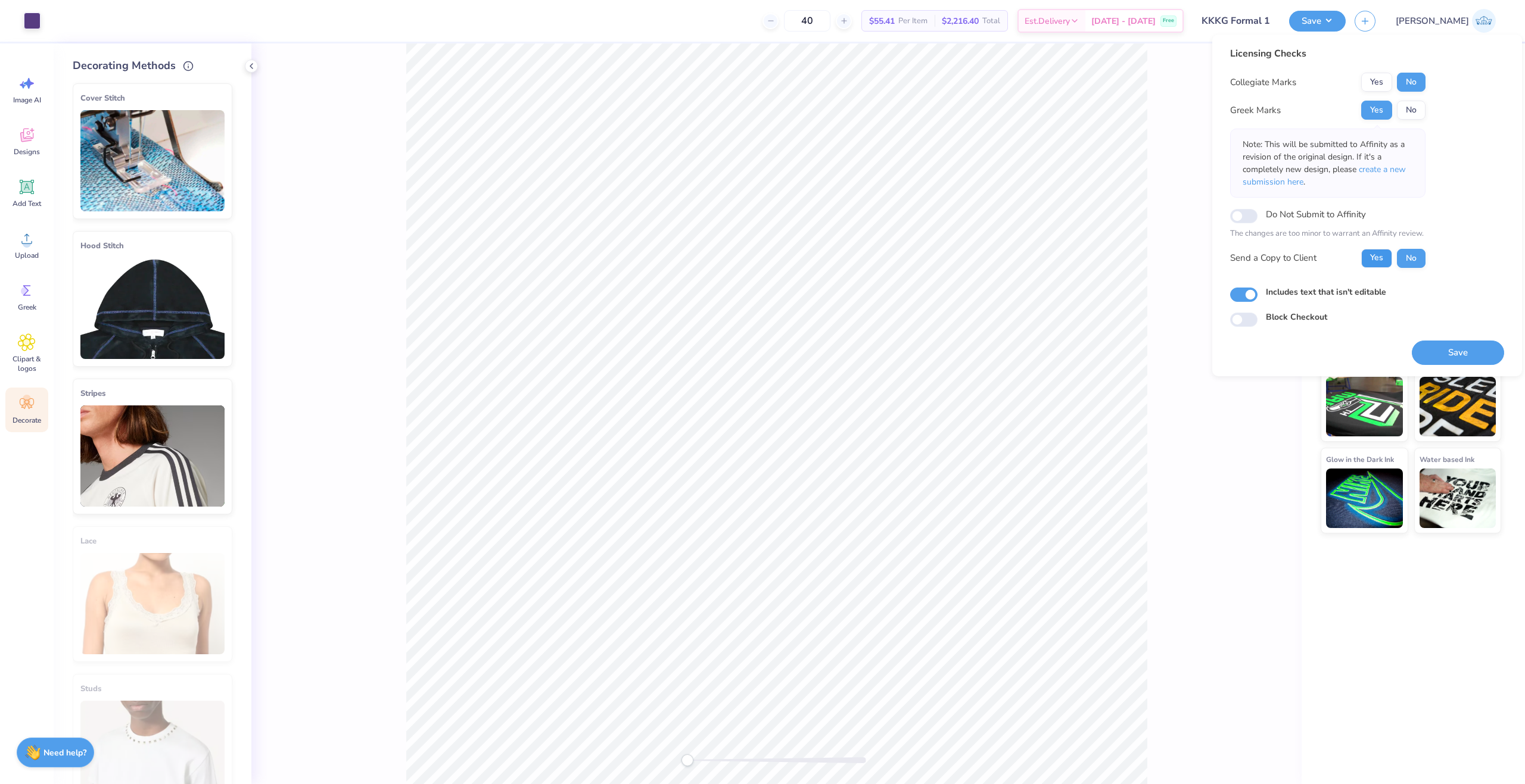
click at [1376, 266] on button "Yes" at bounding box center [1376, 258] width 31 height 19
click at [1435, 356] on button "Save" at bounding box center [1457, 352] width 92 height 24
